Goal: Task Accomplishment & Management: Manage account settings

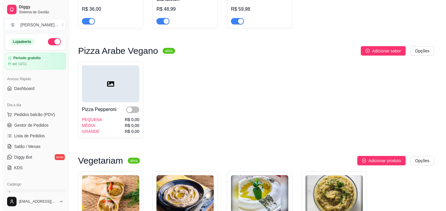
scroll to position [230, 0]
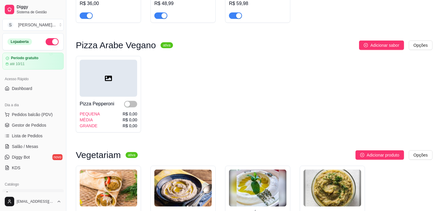
click at [120, 76] on div at bounding box center [108, 78] width 57 height 37
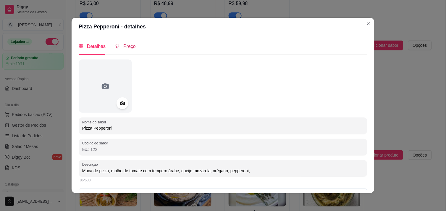
click at [128, 46] on span "Preço" at bounding box center [129, 46] width 12 height 5
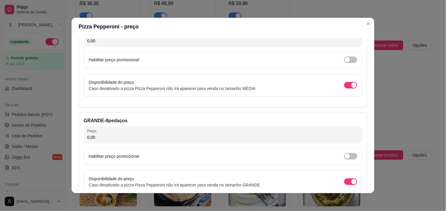
scroll to position [185, 0]
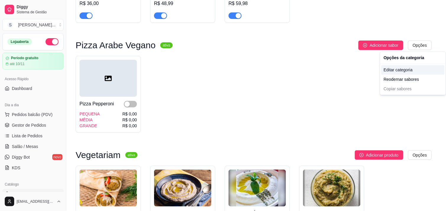
click at [397, 68] on div "Editar categoria" at bounding box center [413, 69] width 63 height 9
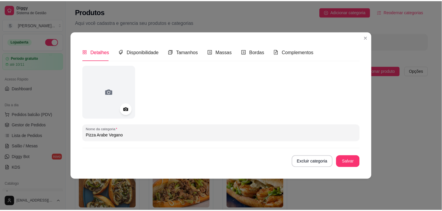
scroll to position [170, 0]
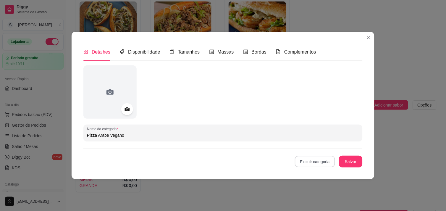
click at [307, 159] on button "Excluir categoria" at bounding box center [315, 162] width 40 height 12
click at [316, 144] on button "Confirmar" at bounding box center [318, 144] width 22 height 9
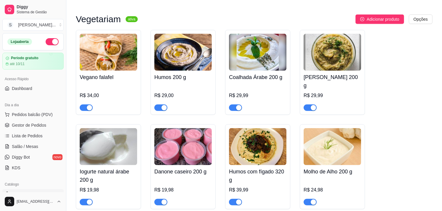
scroll to position [269, 0]
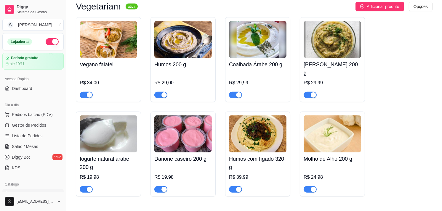
click at [197, 79] on div "R$ 29,00" at bounding box center [182, 82] width 57 height 7
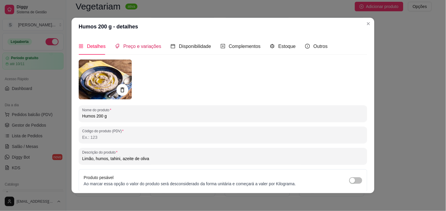
click at [132, 47] on span "Preço e variações" at bounding box center [142, 46] width 38 height 5
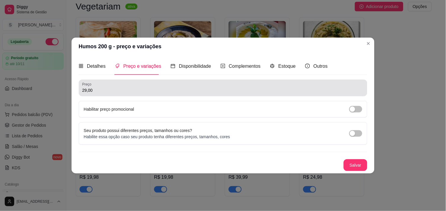
click at [111, 90] on input "29,00" at bounding box center [223, 90] width 282 height 6
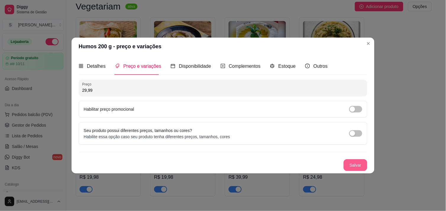
type input "29,99"
click at [363, 166] on button "Salvar" at bounding box center [356, 165] width 24 height 12
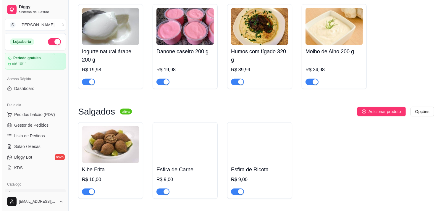
scroll to position [400, 0]
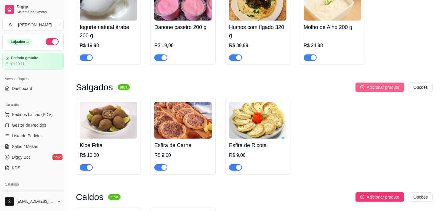
click at [389, 84] on span "Adicionar produto" at bounding box center [382, 87] width 33 height 7
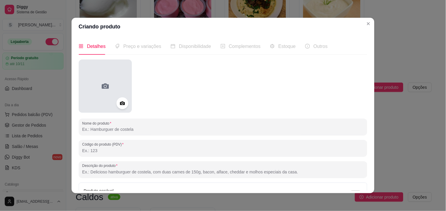
click at [110, 78] on div at bounding box center [105, 85] width 53 height 53
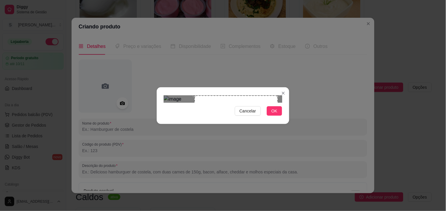
click at [273, 133] on div "Use the arrow keys to move the crop selection area" at bounding box center [236, 137] width 83 height 83
click at [275, 114] on span "OK" at bounding box center [275, 111] width 6 height 7
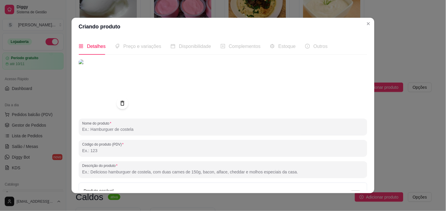
click at [138, 48] on span "Preço e variações" at bounding box center [142, 46] width 38 height 5
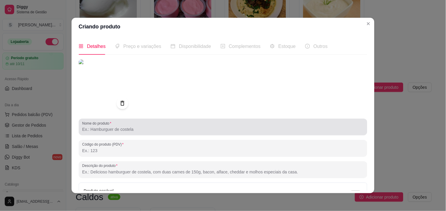
click at [92, 129] on input "Nome do produto" at bounding box center [223, 129] width 282 height 6
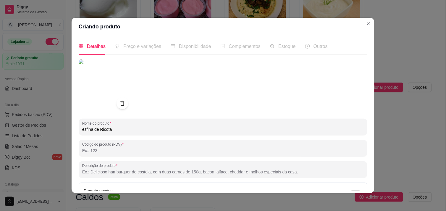
click at [83, 130] on input "esfiha de Ricota" at bounding box center [223, 129] width 282 height 6
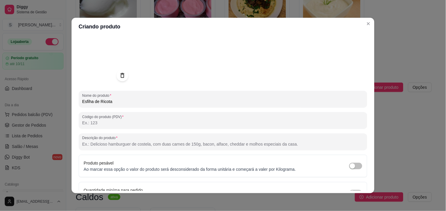
scroll to position [33, 0]
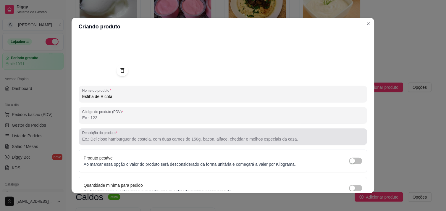
type input "Esfiha de Ricota"
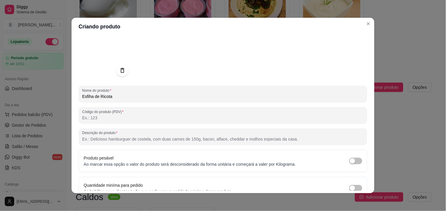
click at [103, 136] on input "Descrição do produto" at bounding box center [223, 139] width 282 height 6
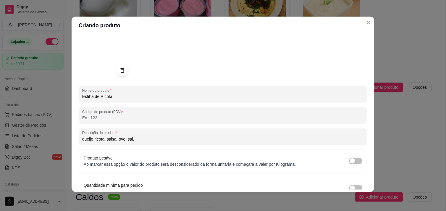
scroll to position [63, 0]
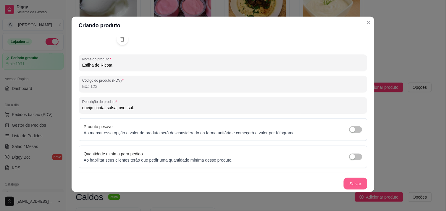
type input "queijo ricota, salsa, ovo, sal."
click at [349, 184] on button "Salvar" at bounding box center [356, 184] width 24 height 12
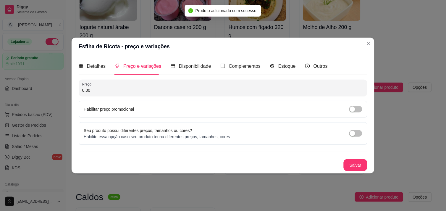
scroll to position [0, 0]
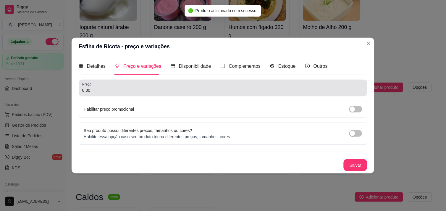
click at [113, 93] on div "0,00" at bounding box center [223, 88] width 282 height 12
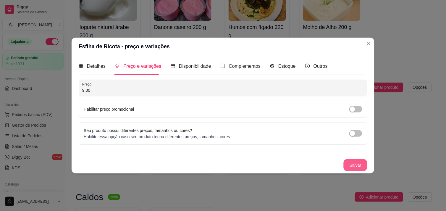
type input "9,00"
click at [360, 166] on button "Salvar" at bounding box center [355, 165] width 23 height 12
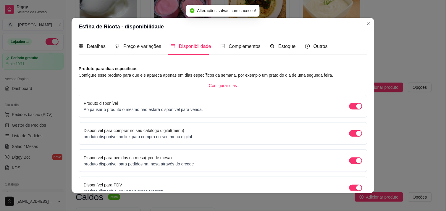
scroll to position [32, 0]
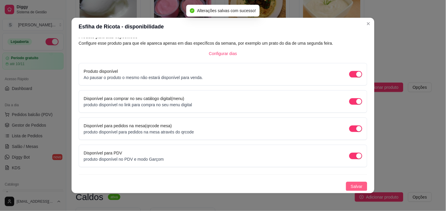
click at [346, 185] on button "Salvar" at bounding box center [356, 186] width 21 height 9
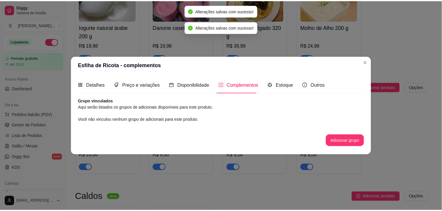
scroll to position [0, 0]
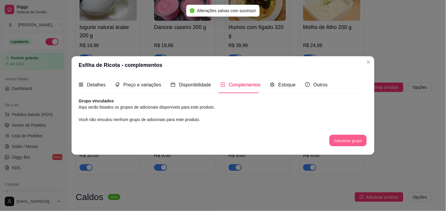
click at [348, 142] on button "Adicionar grupo" at bounding box center [348, 141] width 37 height 12
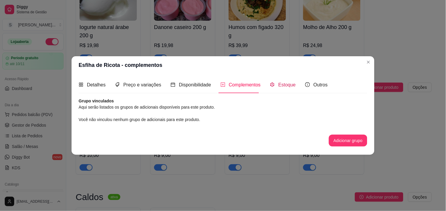
click at [289, 83] on span "Estoque" at bounding box center [287, 84] width 17 height 5
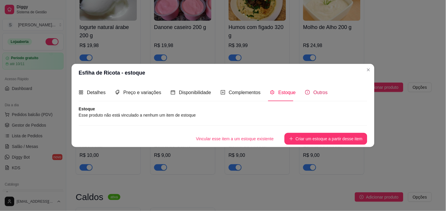
click at [317, 95] on span "Outros" at bounding box center [321, 92] width 14 height 5
